Goal: Task Accomplishment & Management: Use online tool/utility

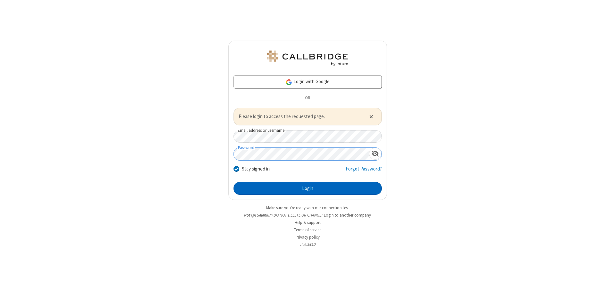
click at [308, 188] on button "Login" at bounding box center [308, 188] width 148 height 13
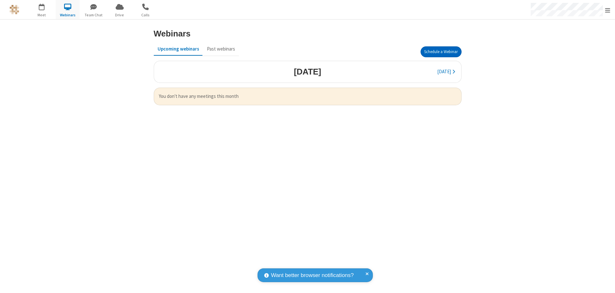
click at [441, 52] on button "Schedule a Webinar" at bounding box center [441, 51] width 41 height 11
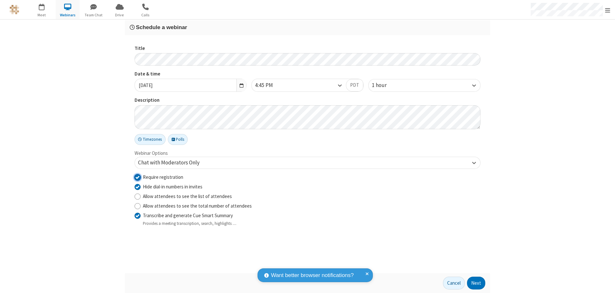
click at [137, 177] on input "Require registration" at bounding box center [138, 177] width 6 height 7
checkbox input "false"
click at [476, 284] on button "Next" at bounding box center [476, 283] width 18 height 13
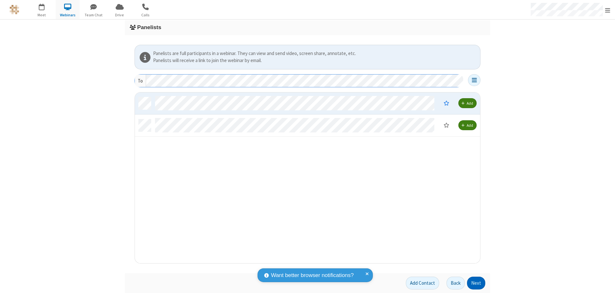
click at [476, 284] on button "Next" at bounding box center [476, 283] width 18 height 13
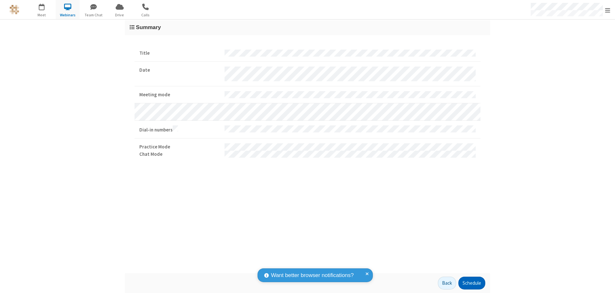
click at [472, 284] on button "Schedule" at bounding box center [471, 283] width 27 height 13
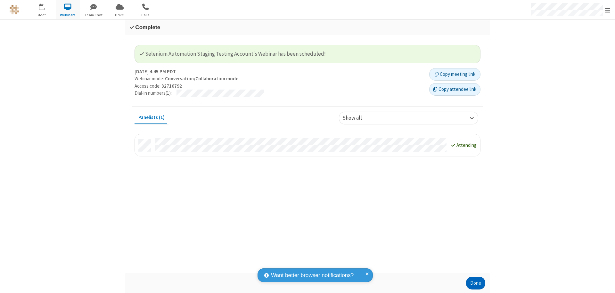
click at [476, 284] on button "Done" at bounding box center [475, 283] width 19 height 13
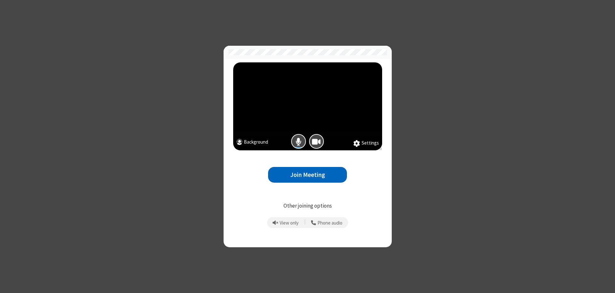
click at [308, 175] on button "Join Meeting" at bounding box center [307, 175] width 79 height 16
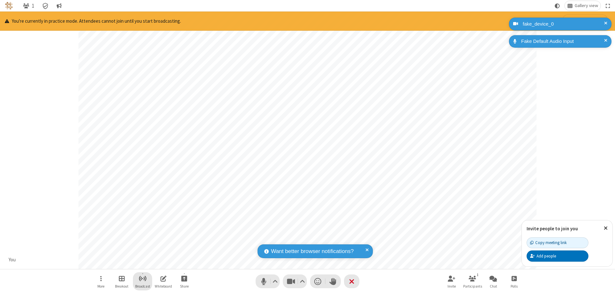
click at [142, 279] on span "Start broadcast" at bounding box center [143, 279] width 8 height 8
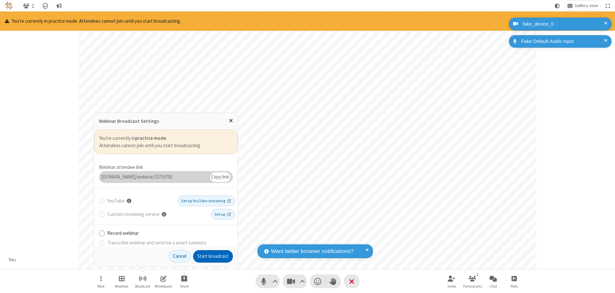
click at [213, 257] on button "Start broadcast" at bounding box center [213, 257] width 40 height 13
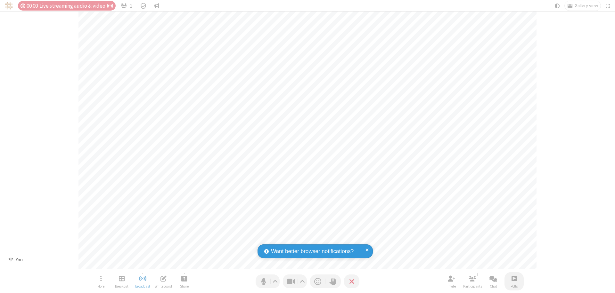
click at [514, 279] on span "Open poll" at bounding box center [514, 279] width 5 height 8
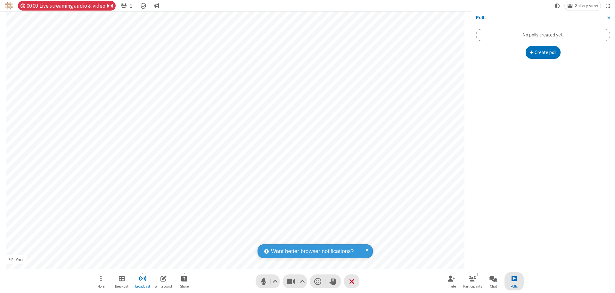
click at [543, 53] on button "Create poll" at bounding box center [543, 52] width 35 height 13
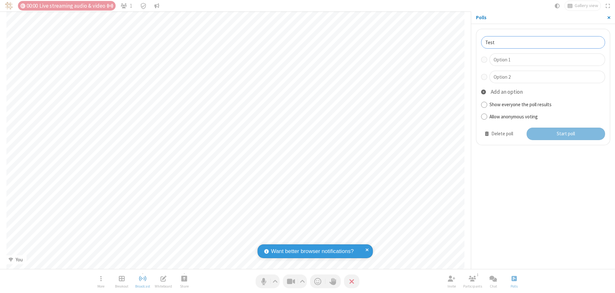
type input "Test"
type input "Yes"
type input "No"
click at [565, 134] on button "Start poll" at bounding box center [566, 134] width 79 height 13
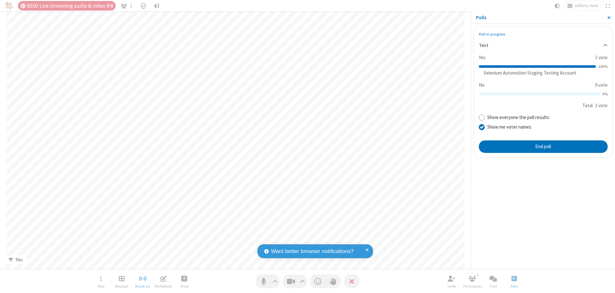
click at [609, 18] on span "Close sidebar" at bounding box center [608, 17] width 3 height 5
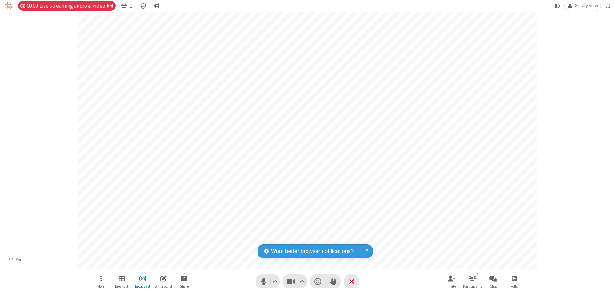
click at [514, 279] on span "Open poll" at bounding box center [514, 279] width 5 height 8
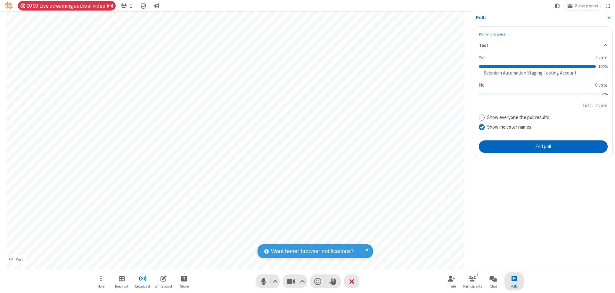
click at [543, 147] on button "End poll" at bounding box center [543, 147] width 129 height 13
